Goal: Information Seeking & Learning: Check status

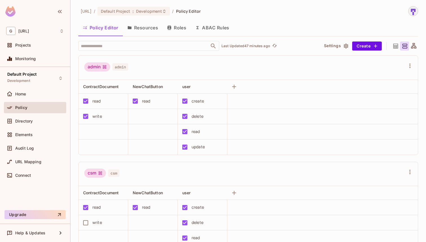
click at [104, 116] on div "write" at bounding box center [102, 116] width 44 height 12
click at [179, 26] on button "Roles" at bounding box center [177, 28] width 28 height 14
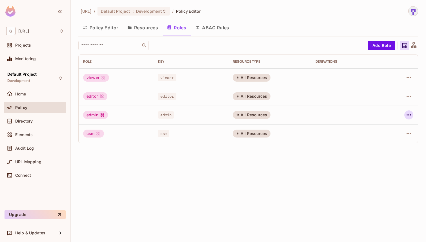
click at [409, 114] on icon "button" at bounding box center [409, 114] width 5 height 1
click at [392, 127] on div "Edit Role" at bounding box center [384, 128] width 17 height 6
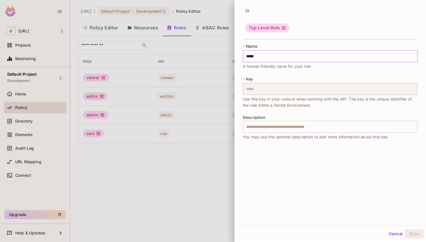
click at [285, 57] on input "*****" at bounding box center [330, 56] width 175 height 12
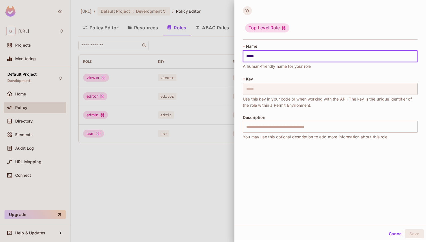
click at [246, 15] on icon at bounding box center [247, 10] width 9 height 9
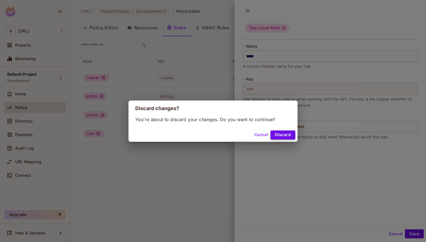
click at [277, 136] on button "Discard" at bounding box center [283, 134] width 25 height 9
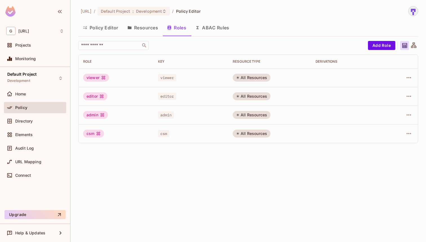
click at [107, 29] on button "Policy Editor" at bounding box center [100, 28] width 45 height 14
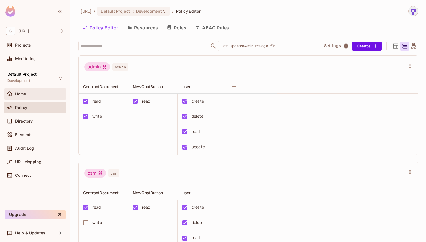
click at [33, 93] on div "Home" at bounding box center [39, 94] width 49 height 5
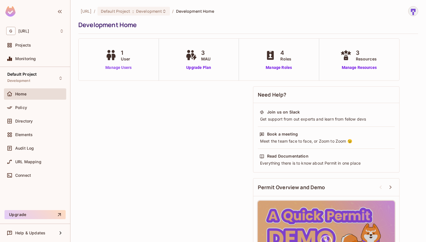
click at [115, 67] on link "Manage Users" at bounding box center [118, 68] width 29 height 6
click at [123, 67] on link "Manage Users" at bounding box center [118, 68] width 29 height 6
click at [24, 92] on span "Home" at bounding box center [21, 94] width 12 height 5
click at [26, 107] on span "Policy" at bounding box center [21, 107] width 12 height 5
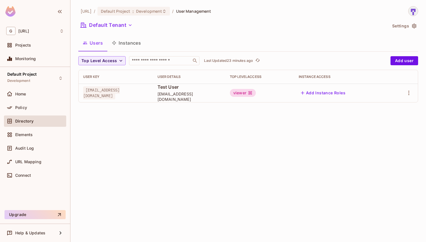
click at [207, 133] on div "genworx.ai / Default Project : Development / User Management Default Tenant Set…" at bounding box center [248, 121] width 356 height 242
click at [39, 106] on div "Policy" at bounding box center [39, 107] width 49 height 5
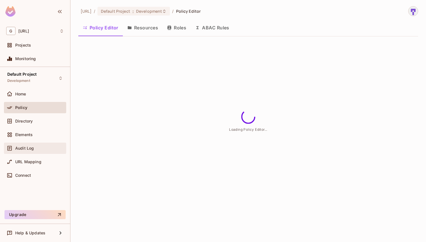
click at [47, 146] on div "Audit Log" at bounding box center [39, 148] width 49 height 5
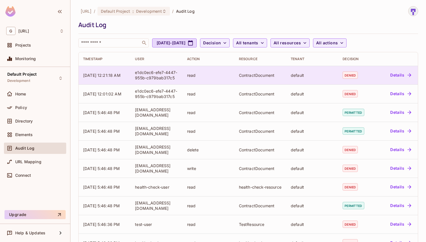
click at [348, 75] on span "denied" at bounding box center [350, 74] width 15 height 7
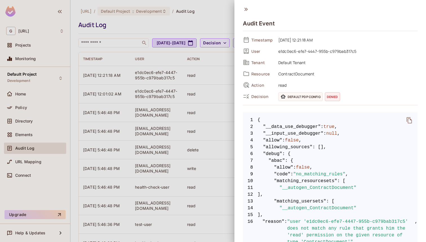
click at [214, 112] on div at bounding box center [213, 121] width 426 height 242
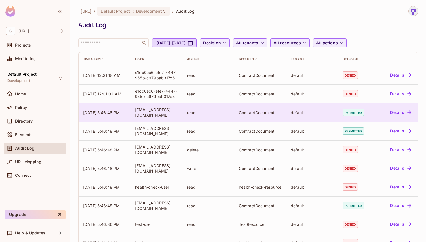
click at [403, 114] on button "Details" at bounding box center [400, 112] width 25 height 9
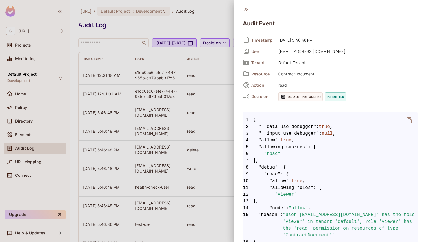
click at [245, 6] on icon at bounding box center [246, 9] width 6 height 6
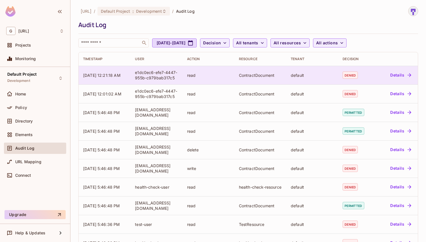
click at [397, 74] on button "Details" at bounding box center [400, 74] width 25 height 9
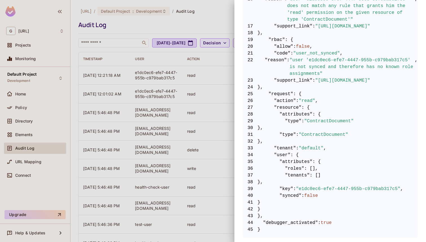
scroll to position [222, 0]
click at [204, 19] on div at bounding box center [213, 121] width 426 height 242
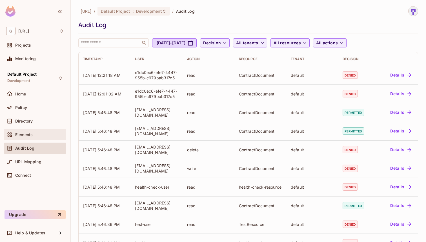
click at [32, 130] on div "Elements" at bounding box center [35, 134] width 62 height 11
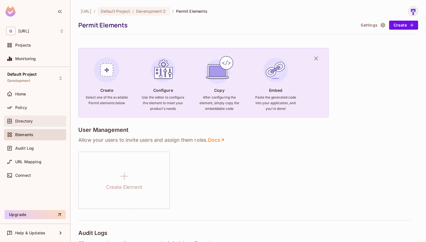
click at [39, 122] on div "Directory" at bounding box center [39, 121] width 49 height 5
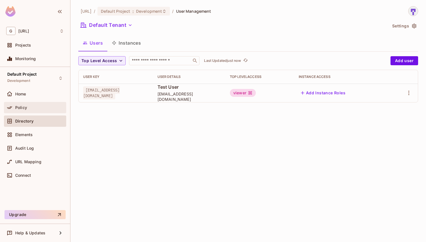
click at [43, 109] on div "Policy" at bounding box center [39, 107] width 49 height 5
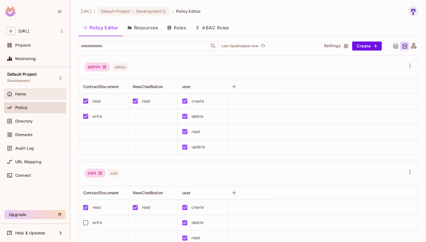
click at [49, 90] on div "Home" at bounding box center [35, 93] width 62 height 11
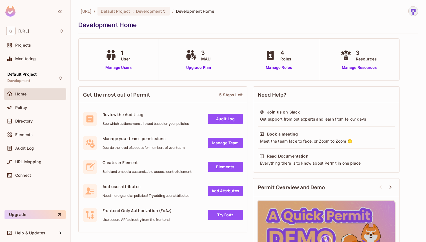
click at [29, 114] on div "Policy" at bounding box center [35, 109] width 62 height 14
click at [31, 123] on span "Directory" at bounding box center [23, 121] width 17 height 5
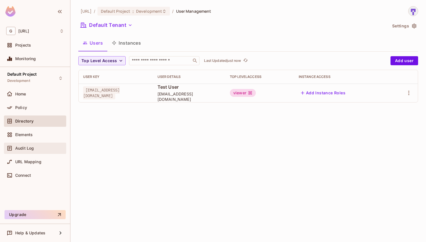
click at [41, 149] on div "Audit Log" at bounding box center [39, 148] width 49 height 5
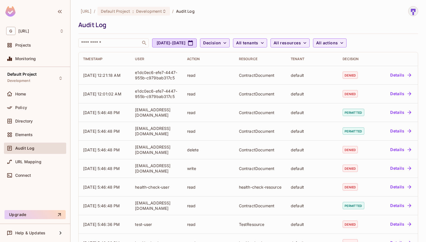
click at [230, 44] on button "Decision" at bounding box center [215, 42] width 30 height 9
click at [241, 55] on span "Permitted" at bounding box center [238, 55] width 19 height 5
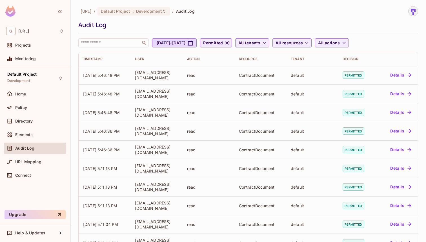
click at [223, 43] on span "Permitted" at bounding box center [213, 42] width 20 height 7
click at [244, 72] on li "Denied" at bounding box center [243, 69] width 38 height 12
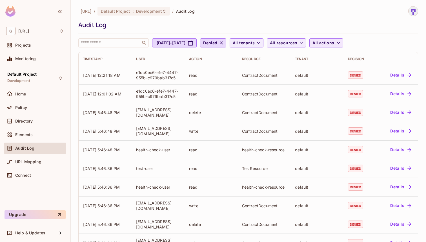
click at [343, 46] on button "All actions" at bounding box center [327, 42] width 34 height 9
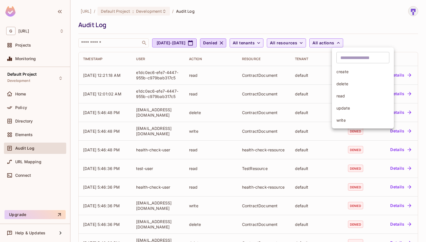
click at [359, 97] on span "read" at bounding box center [363, 95] width 53 height 5
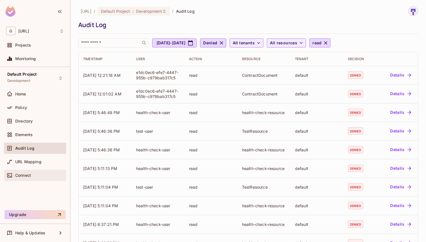
click at [36, 179] on div "Connect" at bounding box center [35, 174] width 62 height 11
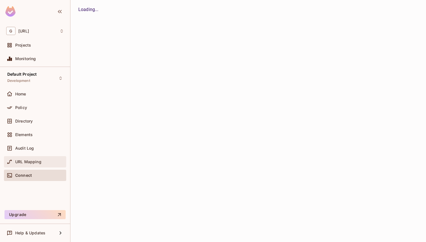
click at [40, 164] on span "URL Mapping" at bounding box center [28, 161] width 26 height 5
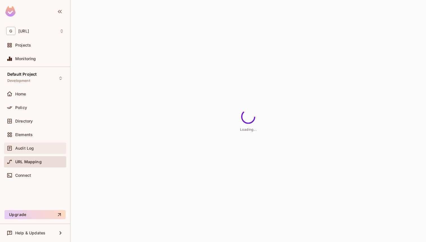
click at [27, 149] on span "Audit Log" at bounding box center [24, 148] width 19 height 5
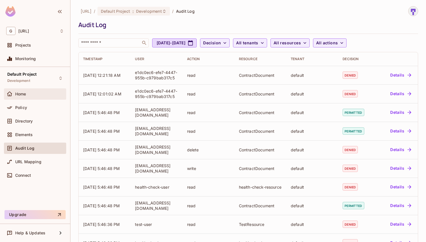
click at [30, 91] on div "Home" at bounding box center [35, 94] width 58 height 7
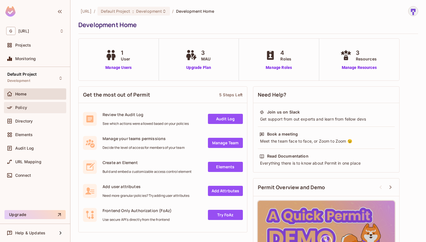
click at [34, 108] on div "Policy" at bounding box center [39, 107] width 49 height 5
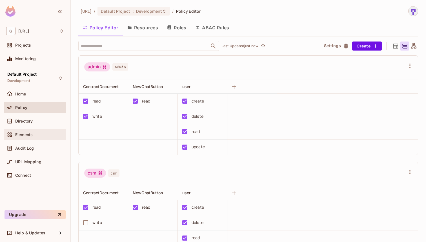
click at [33, 132] on span "Elements" at bounding box center [23, 134] width 17 height 5
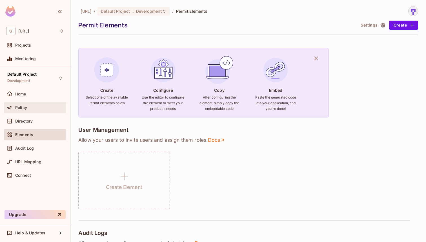
click at [56, 108] on div "Policy" at bounding box center [39, 107] width 49 height 5
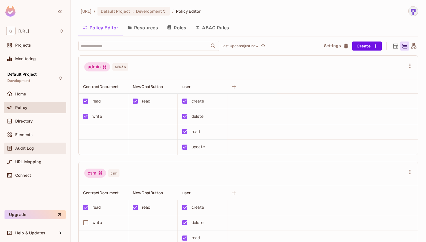
click at [34, 150] on div "Audit Log" at bounding box center [35, 148] width 58 height 7
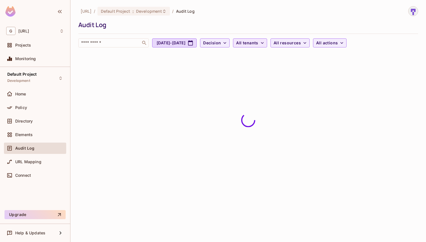
click at [258, 42] on span "All tenants" at bounding box center [247, 42] width 22 height 7
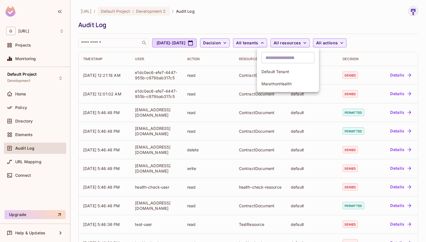
click at [291, 73] on span "Default Tenant" at bounding box center [288, 71] width 53 height 5
